Goal: Task Accomplishment & Management: Manage account settings

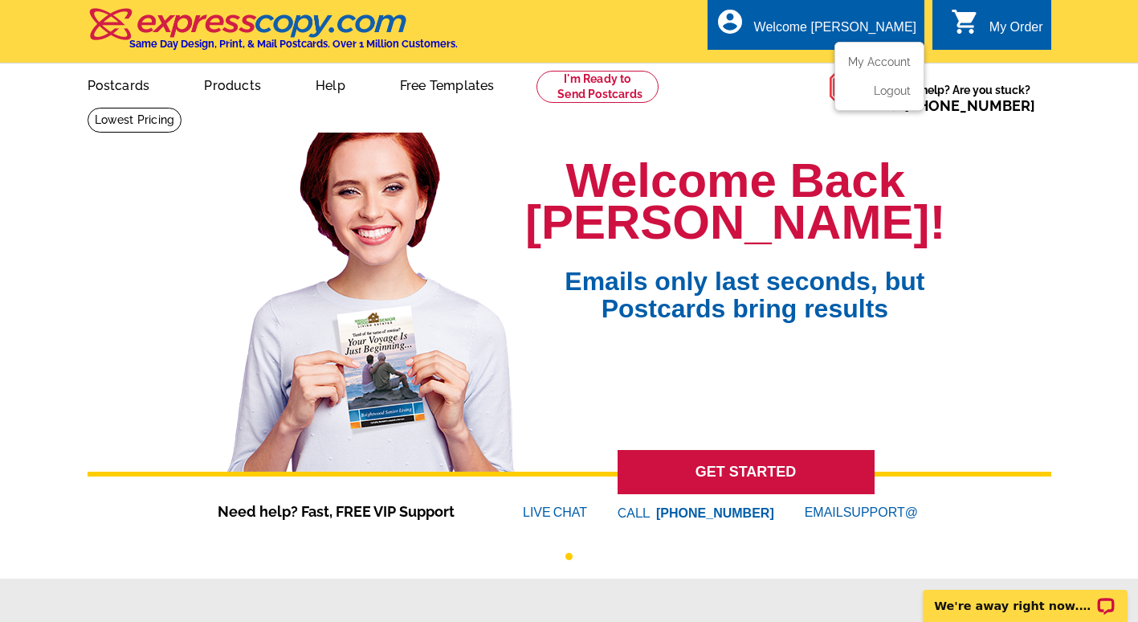
click at [745, 14] on icon "account_circle" at bounding box center [730, 21] width 29 height 29
click at [888, 60] on link "My Account" at bounding box center [876, 62] width 69 height 14
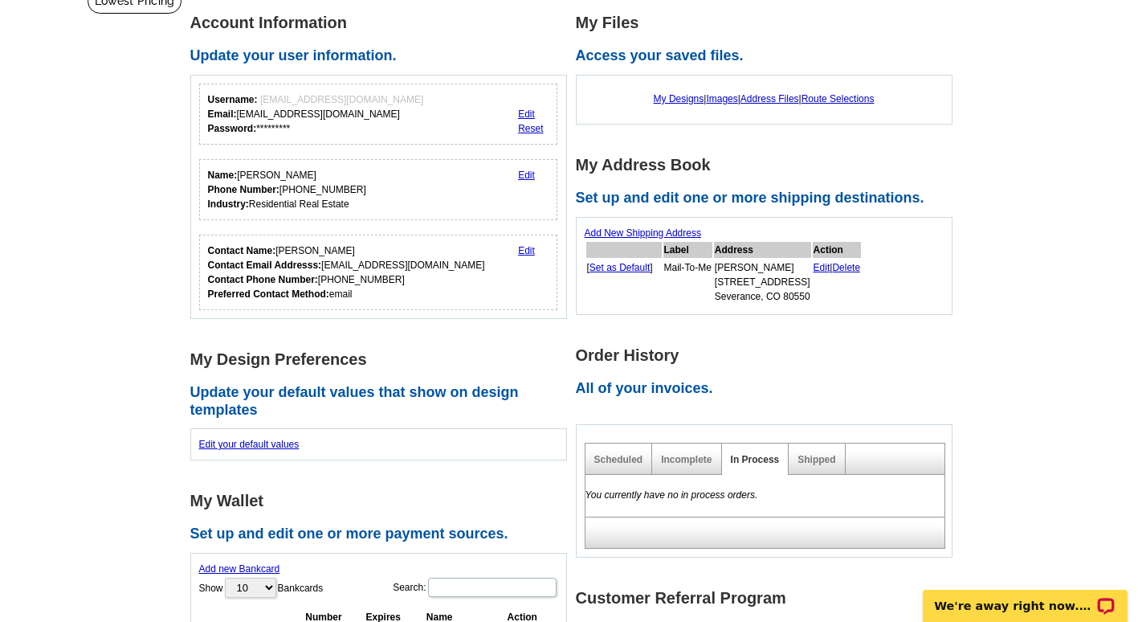
scroll to position [161, 0]
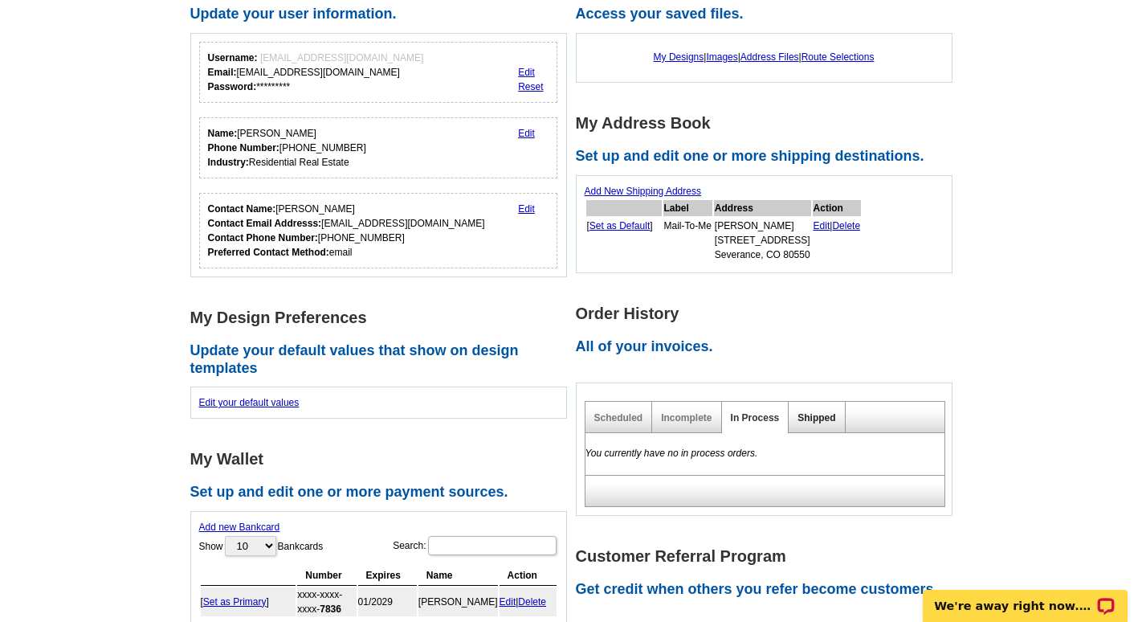
click at [822, 419] on link "Shipped" at bounding box center [817, 417] width 38 height 11
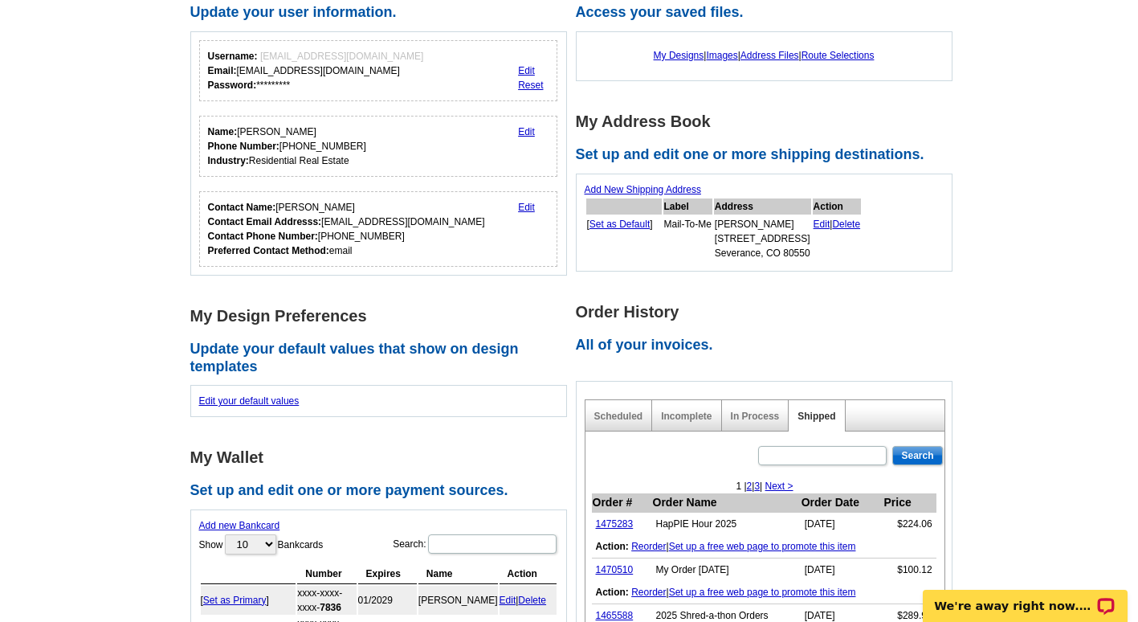
scroll to position [0, 0]
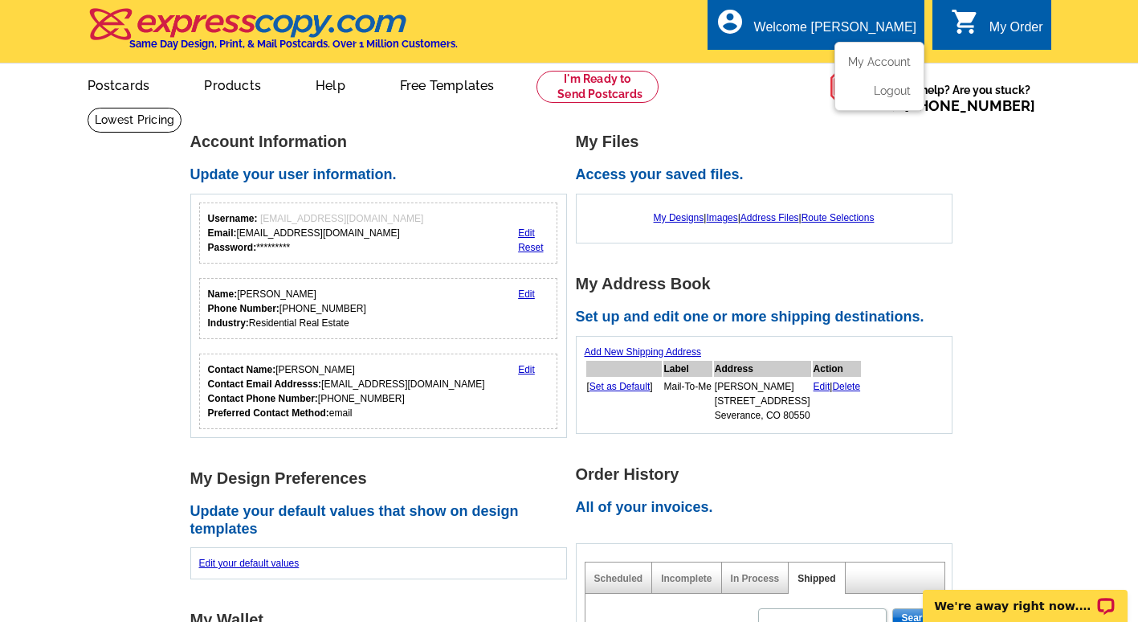
click at [889, 85] on li "Logout" at bounding box center [879, 86] width 87 height 21
click at [888, 95] on link "Logout" at bounding box center [890, 91] width 41 height 14
